Goal: Check status: Check status

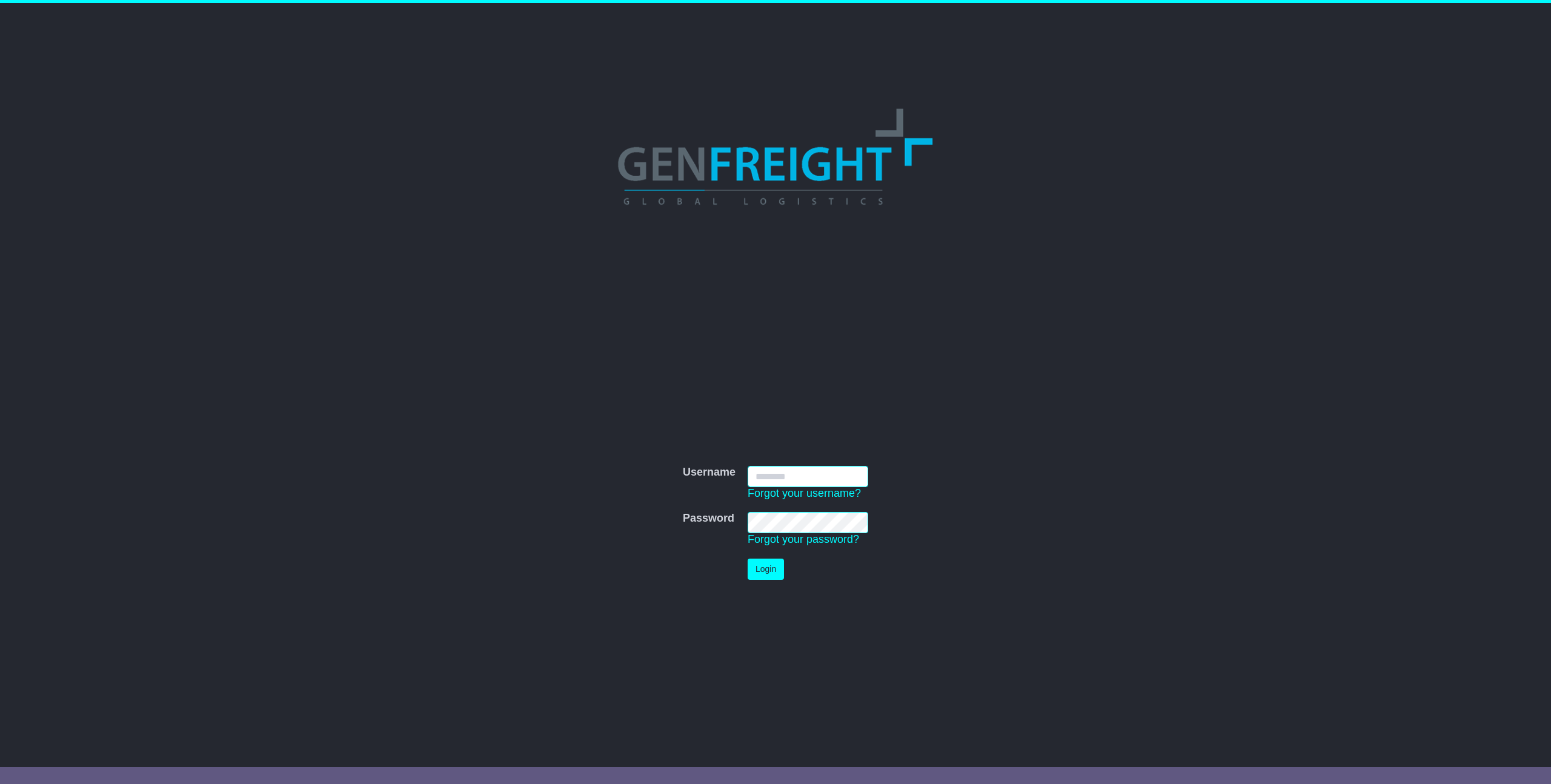
type input "**********"
drag, startPoint x: 771, startPoint y: 570, endPoint x: 804, endPoint y: 570, distance: 33.0
click at [770, 570] on button "Login" at bounding box center [765, 569] width 37 height 21
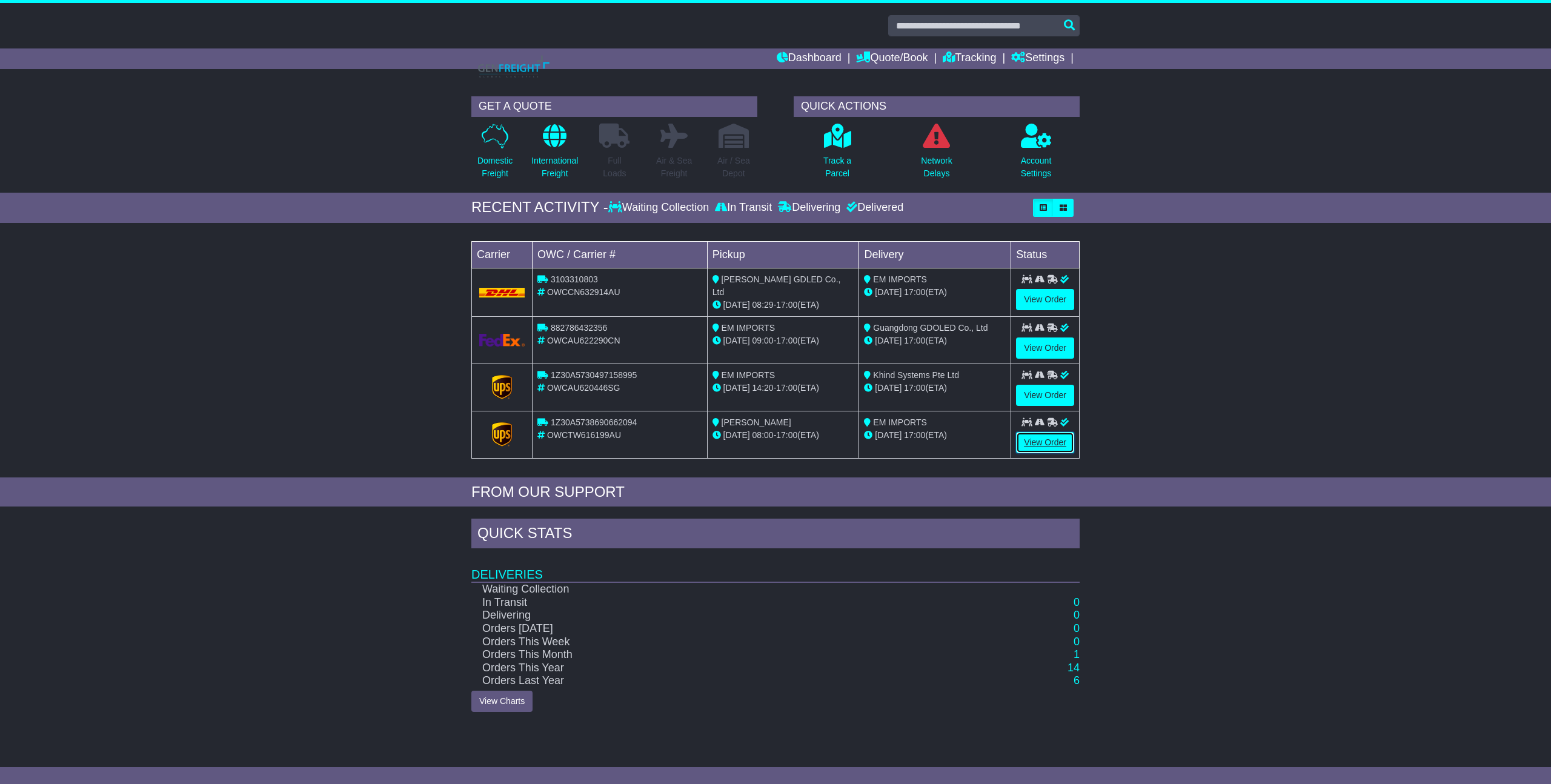
click at [1054, 443] on link "View Order" at bounding box center [1045, 443] width 58 height 21
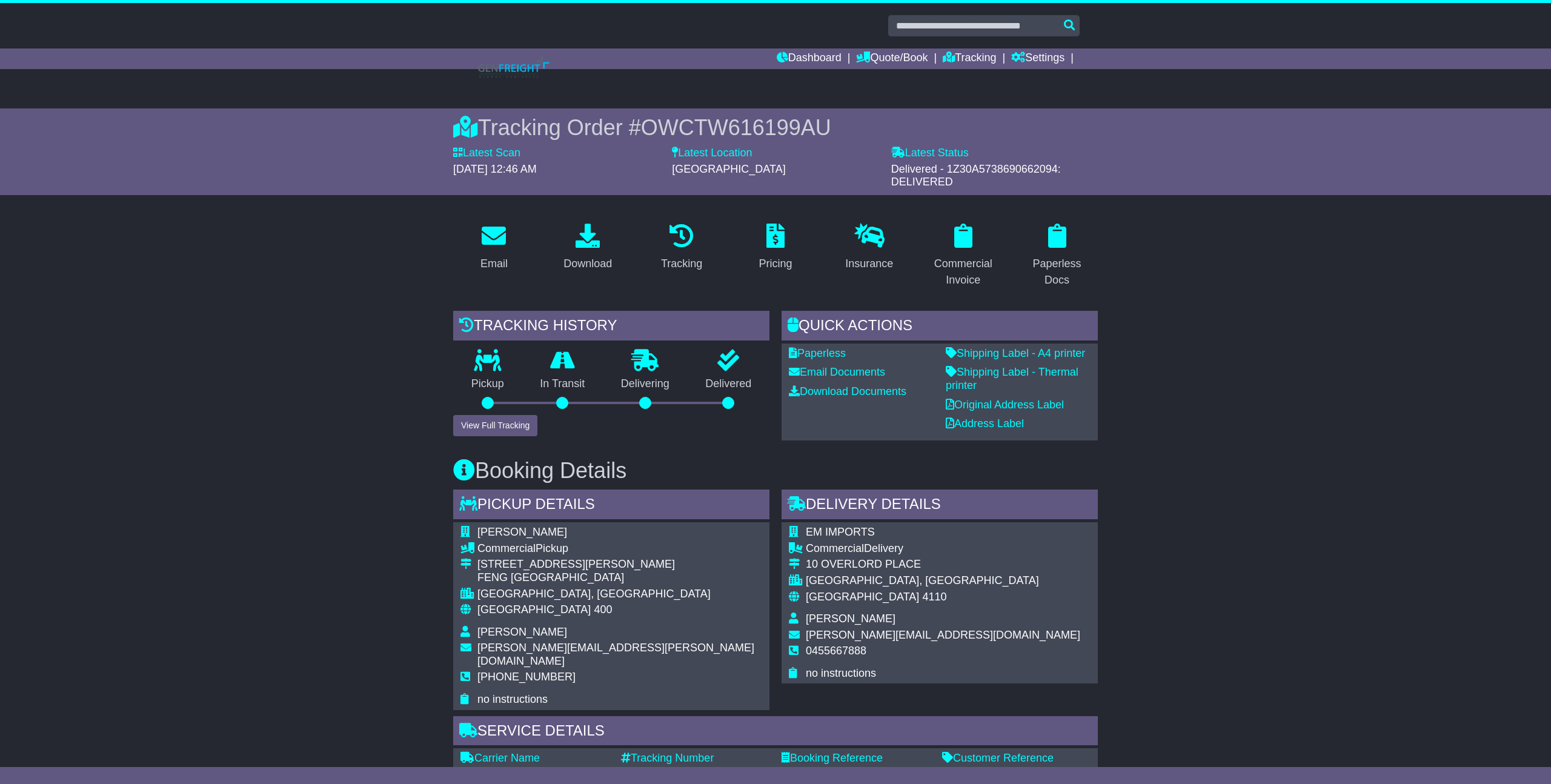
drag, startPoint x: 944, startPoint y: 169, endPoint x: 1049, endPoint y: 169, distance: 105.0
click at [1049, 169] on span "Delivered - 1Z30A5738690662094: DELIVERED" at bounding box center [976, 175] width 169 height 25
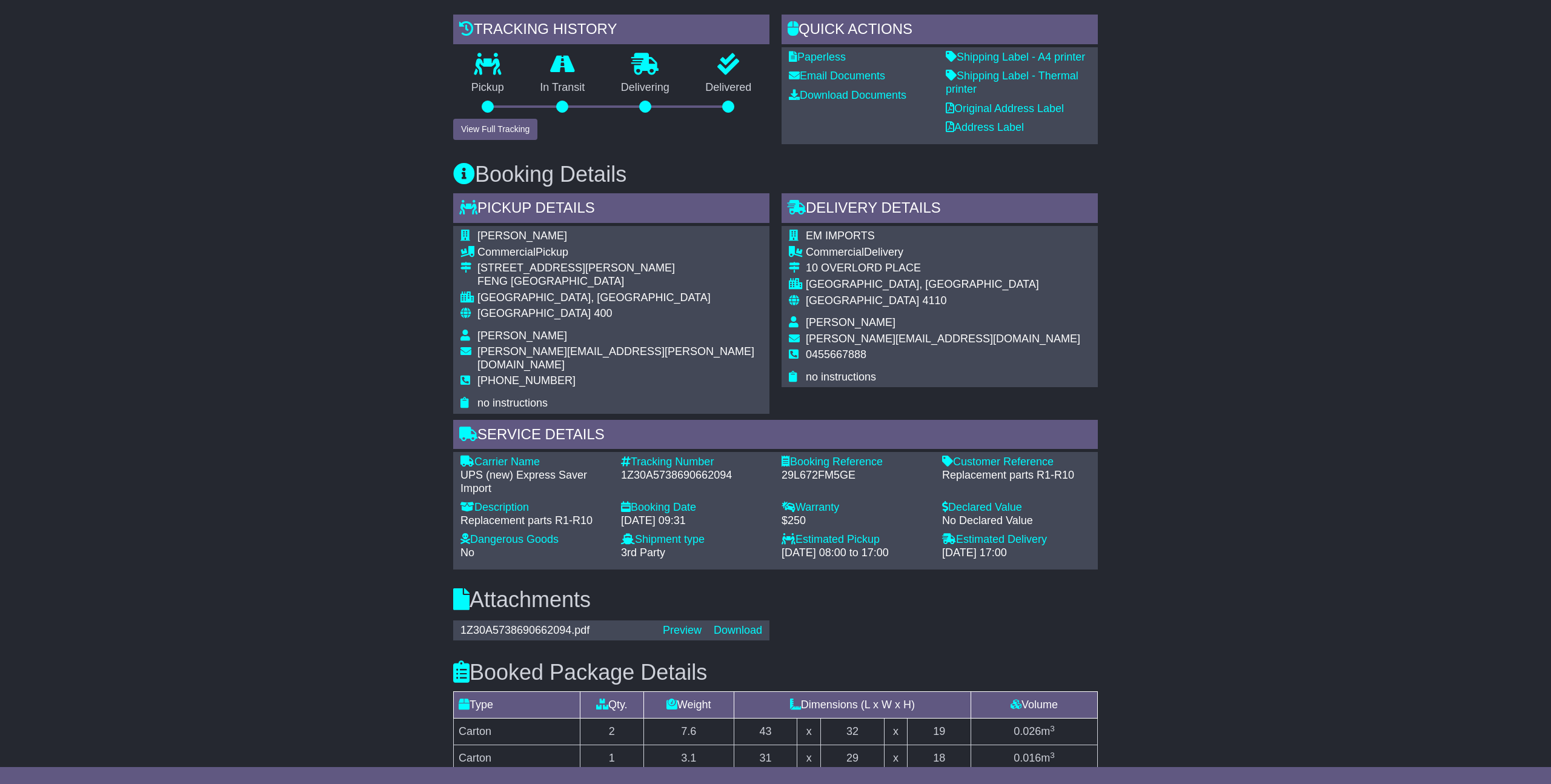
scroll to position [304, 0]
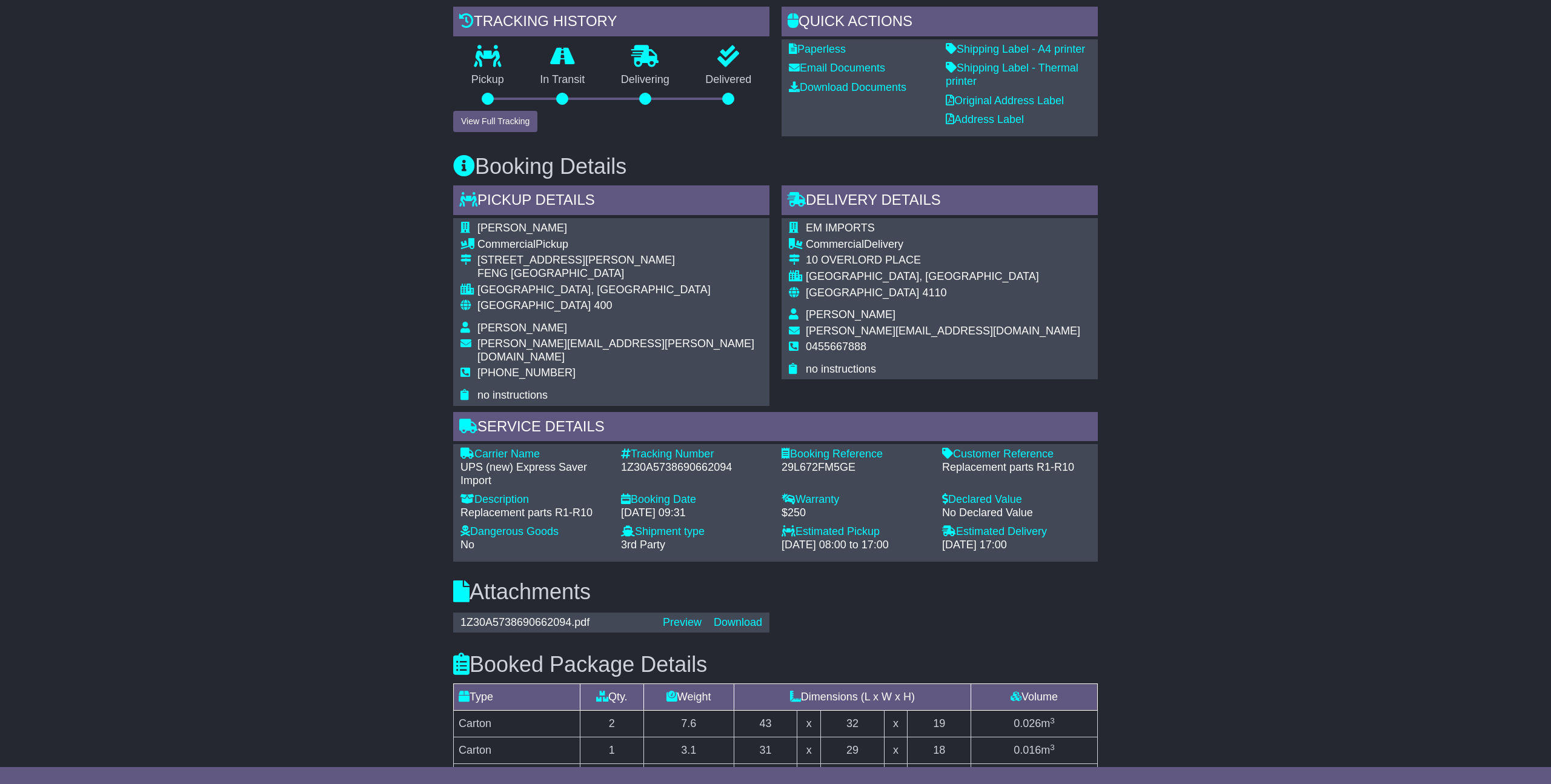
copy span "[US_VEHICLE_IDENTIFICATION_NUMBER]"
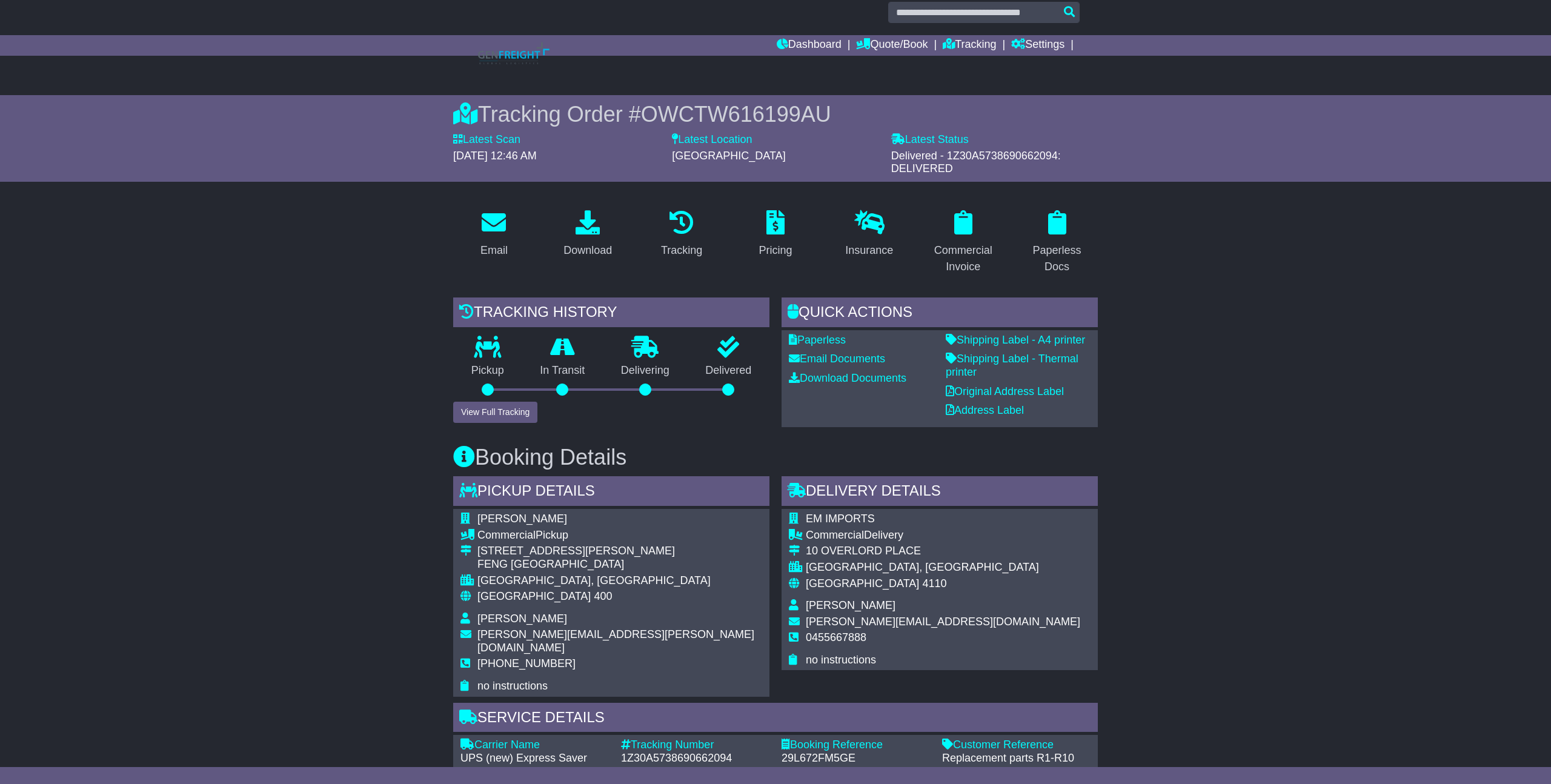
scroll to position [0, 0]
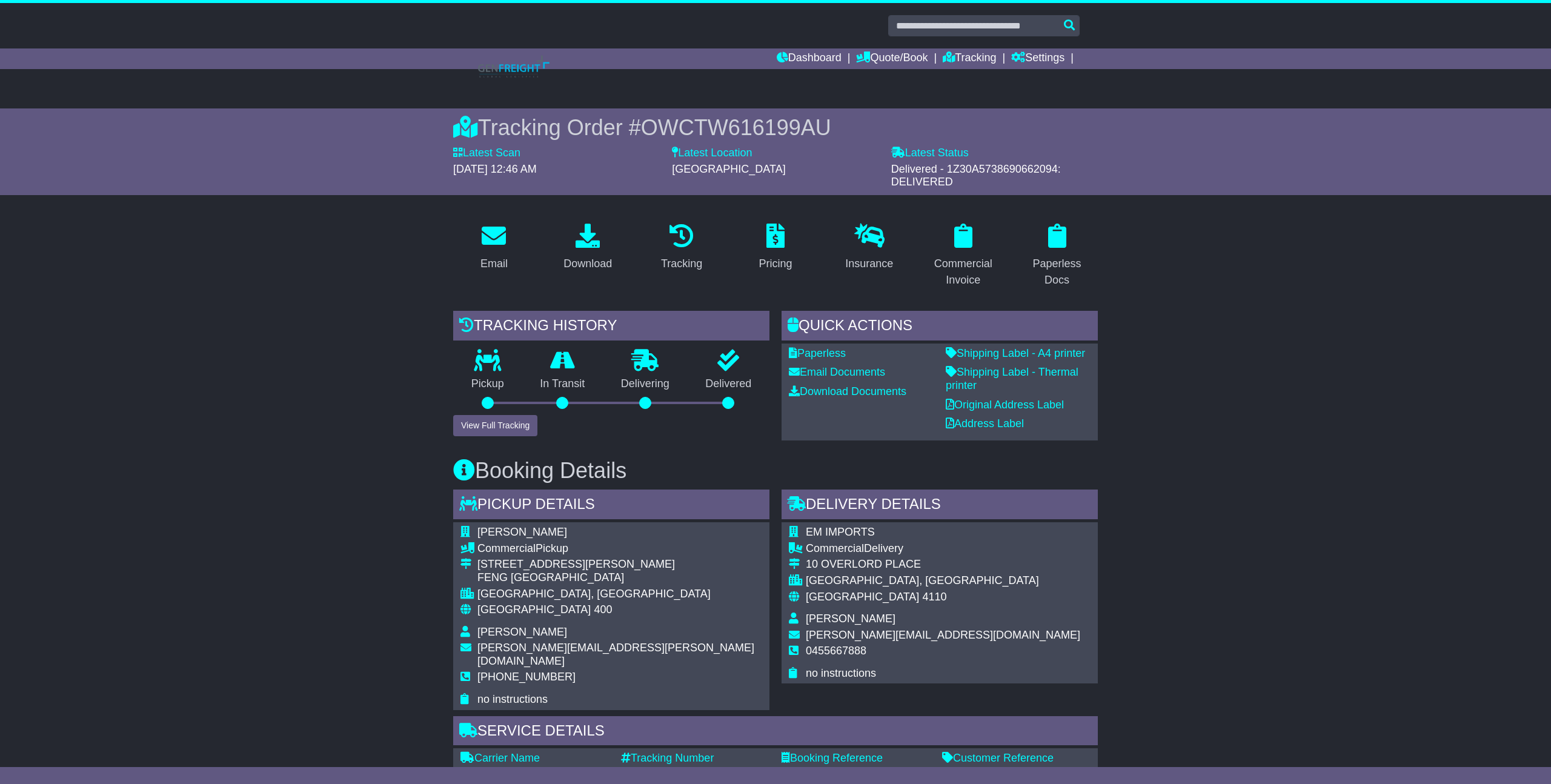
click at [966, 138] on div "Tracking Order # OWCTW616199AU" at bounding box center [776, 128] width 645 height 26
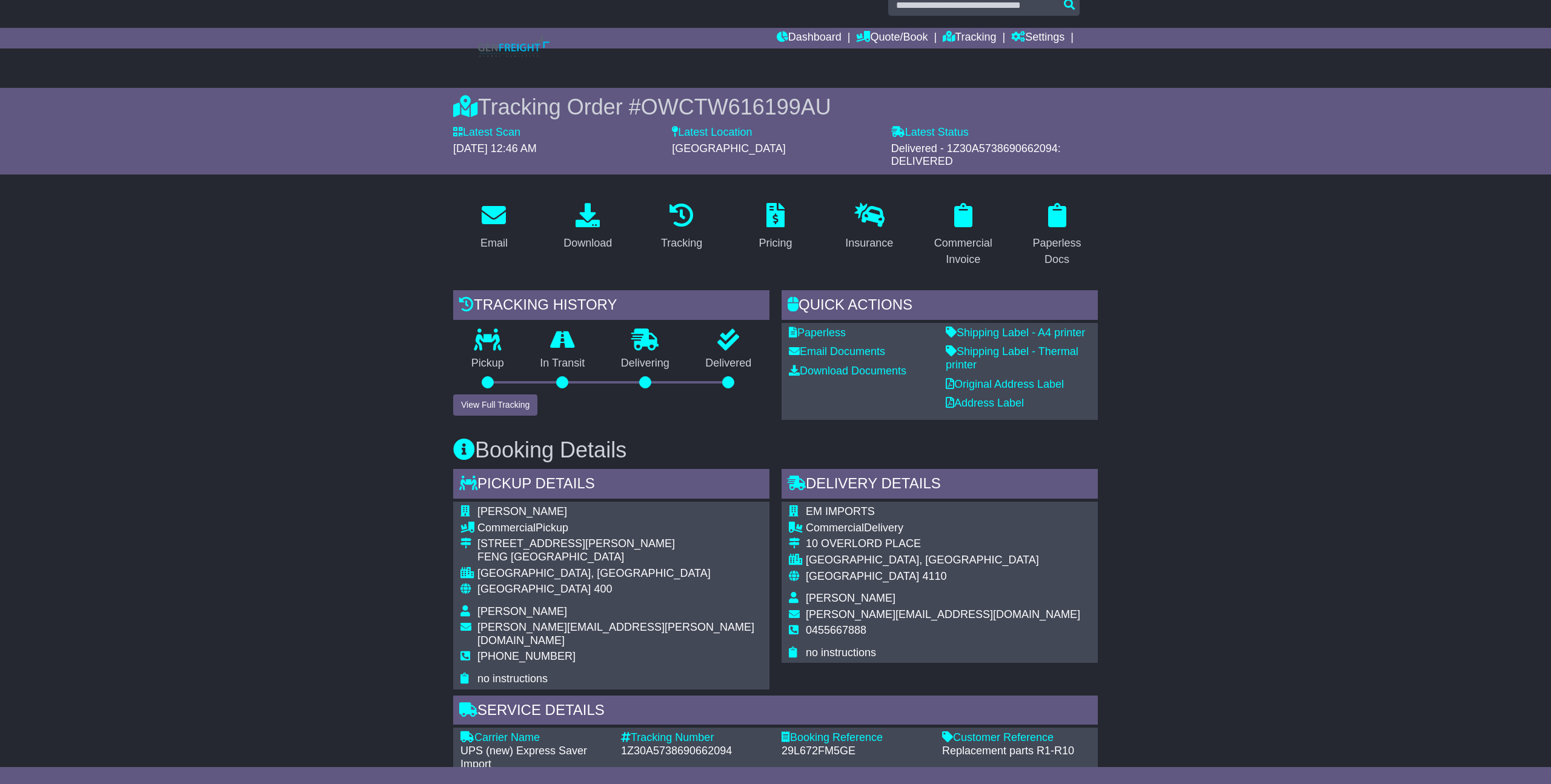
scroll to position [21, 0]
drag, startPoint x: 504, startPoint y: 399, endPoint x: 563, endPoint y: 392, distance: 59.4
click at [504, 399] on button "View Full Tracking" at bounding box center [495, 405] width 84 height 21
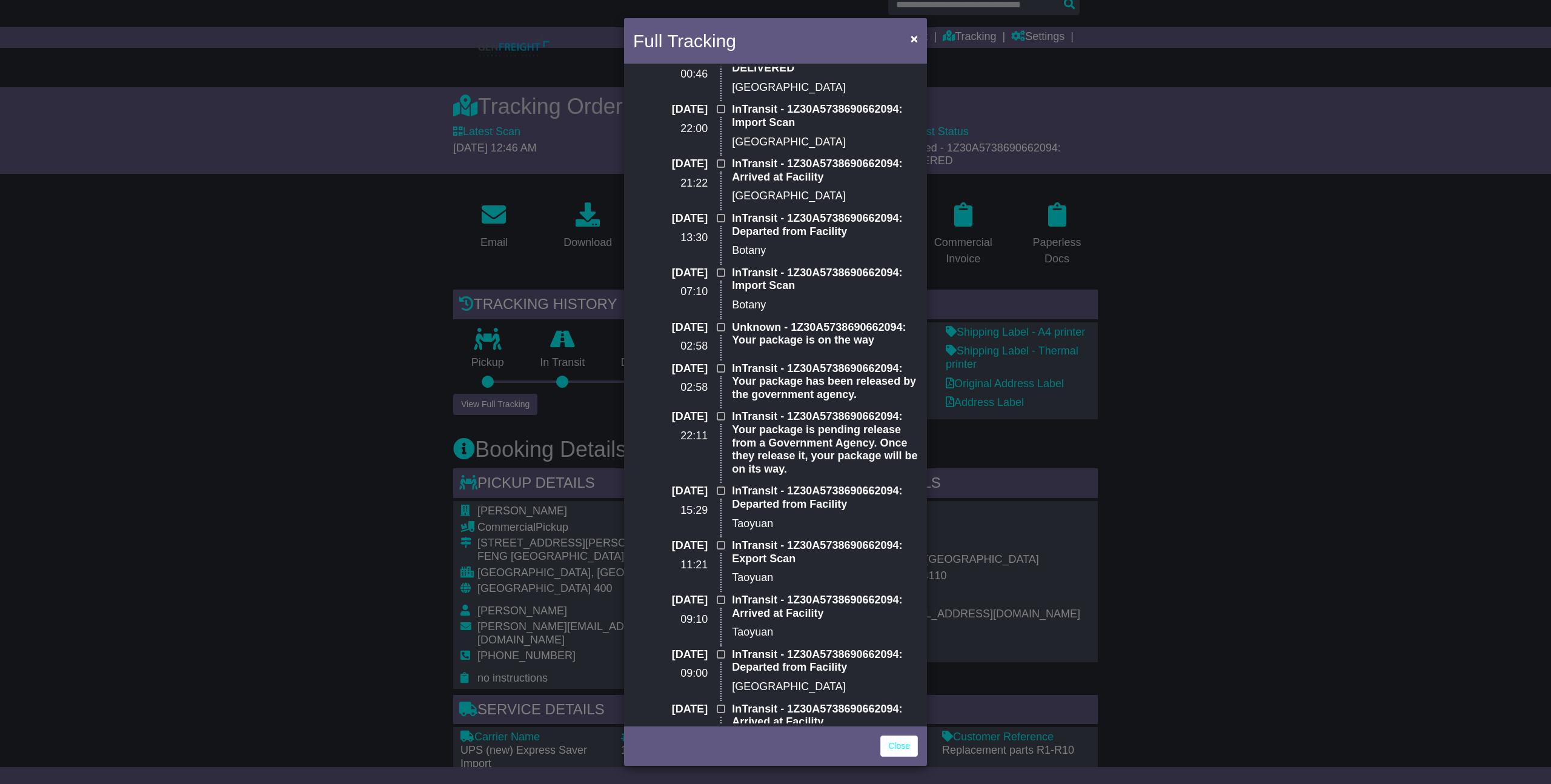
scroll to position [0, 0]
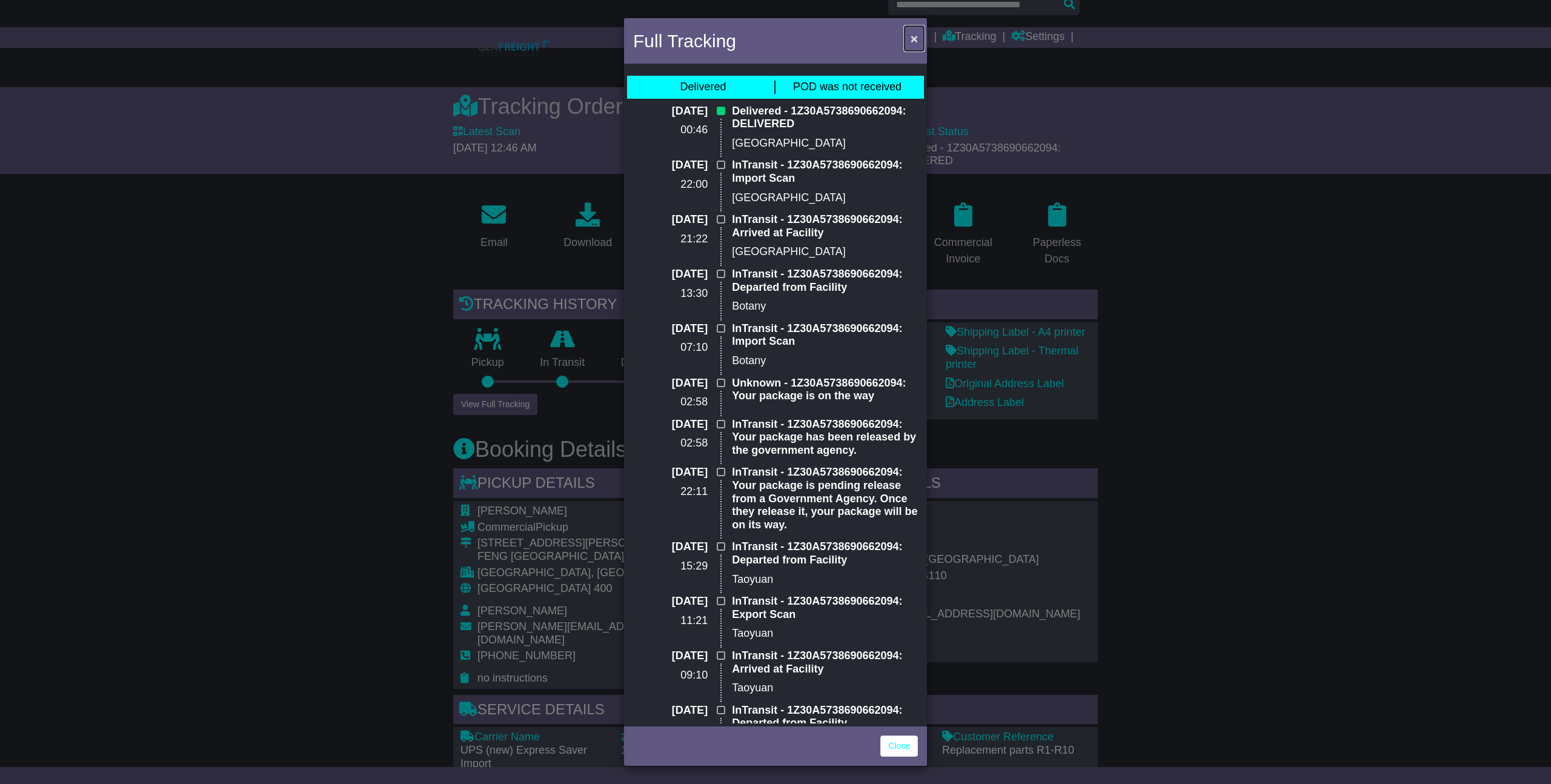
click at [914, 42] on span "×" at bounding box center [914, 38] width 7 height 14
